Goal: Navigation & Orientation: Find specific page/section

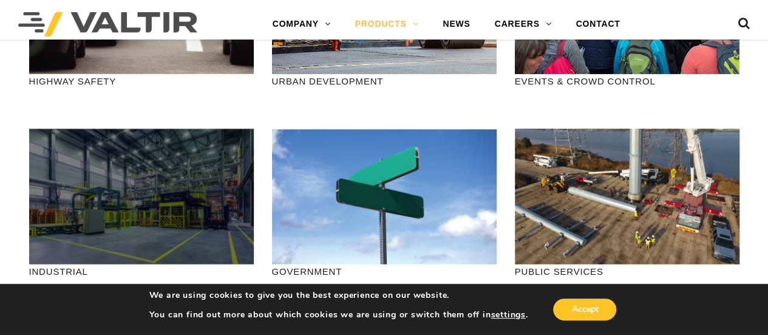
scroll to position [1400, 0]
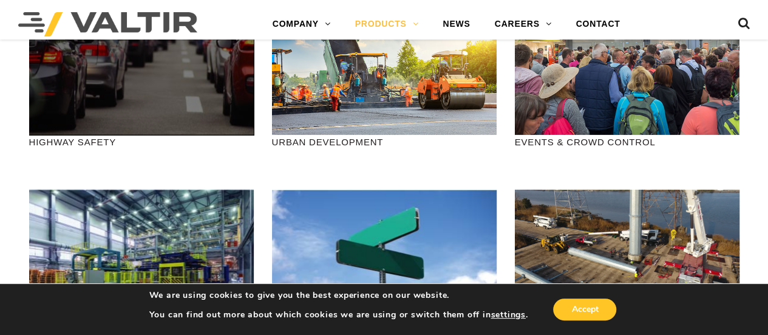
click at [170, 110] on div at bounding box center [141, 66] width 225 height 135
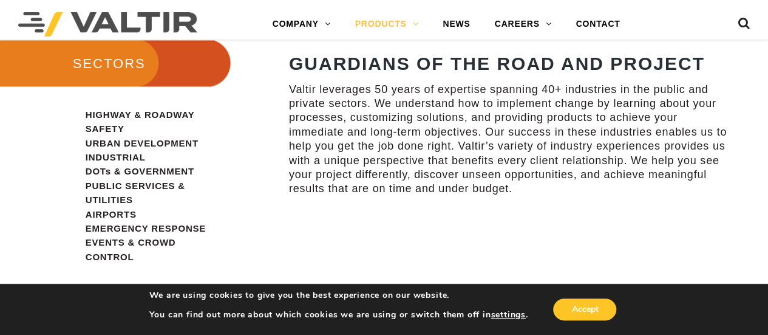
scroll to position [1339, 0]
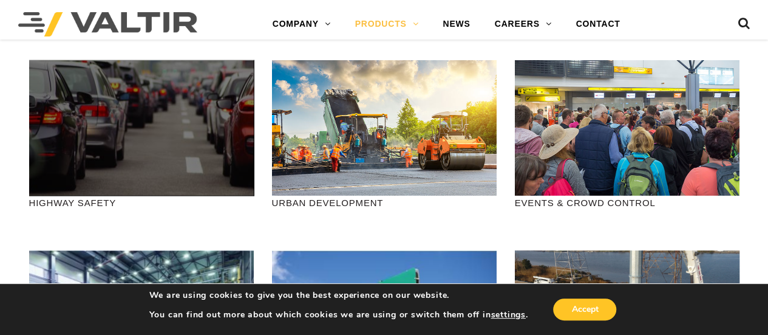
click at [121, 157] on div at bounding box center [141, 127] width 225 height 135
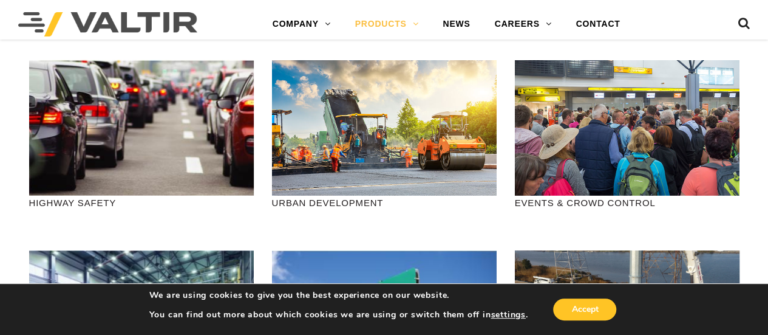
click at [90, 202] on p "HIGHWAY SAFETY" at bounding box center [141, 203] width 225 height 14
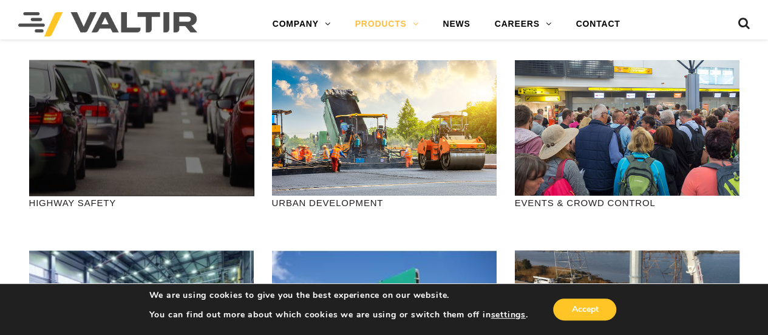
click at [56, 129] on div at bounding box center [141, 127] width 225 height 135
drag, startPoint x: 79, startPoint y: 134, endPoint x: 76, endPoint y: 154, distance: 20.3
click at [76, 154] on div at bounding box center [141, 127] width 225 height 135
click at [56, 196] on div at bounding box center [141, 127] width 225 height 135
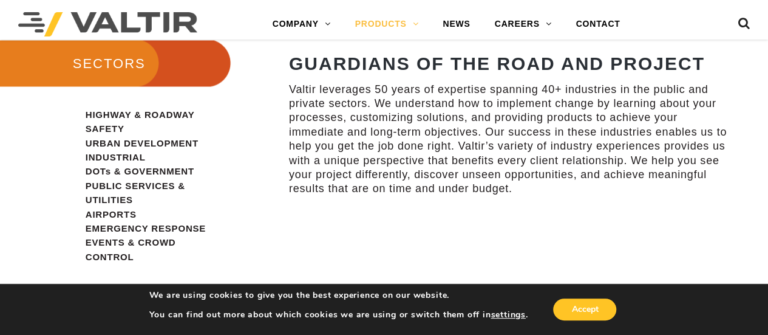
scroll to position [793, 0]
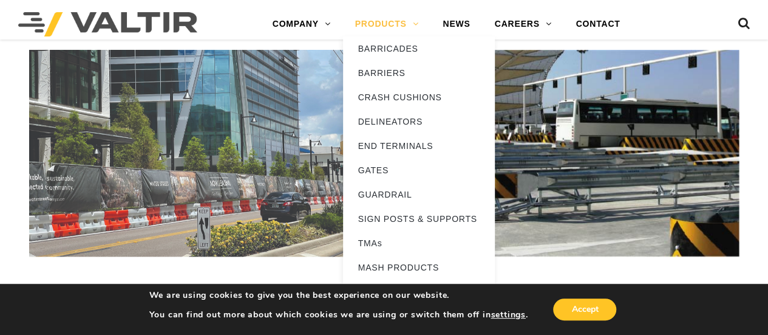
click at [405, 22] on link "PRODUCTS" at bounding box center [387, 24] width 88 height 24
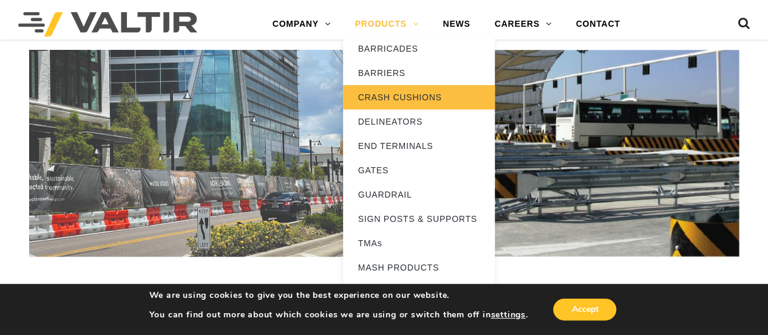
click at [384, 94] on link "CRASH CUSHIONS" at bounding box center [419, 97] width 152 height 24
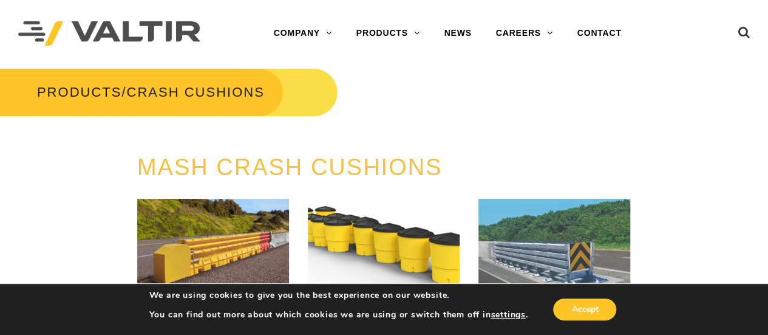
scroll to position [182, 0]
